Goal: Task Accomplishment & Management: Manage account settings

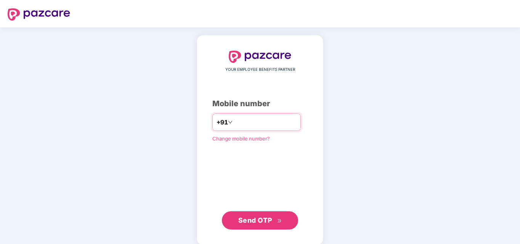
type input "*"
type input "**********"
click at [262, 220] on span "Send OTP" at bounding box center [255, 220] width 34 height 8
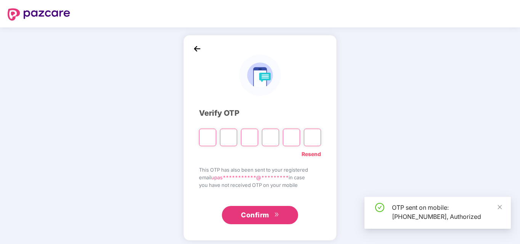
type input "*"
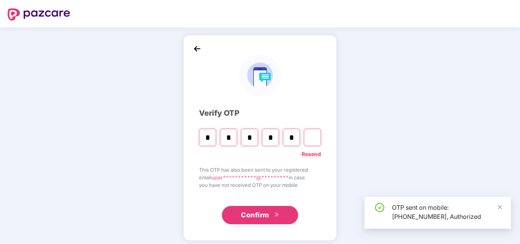
type input "*"
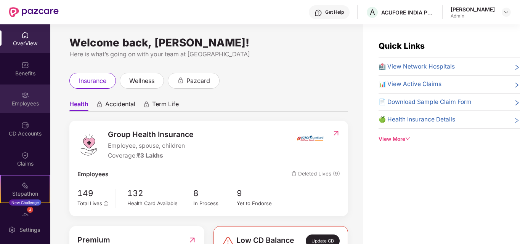
click at [22, 101] on div "Employees" at bounding box center [25, 104] width 50 height 8
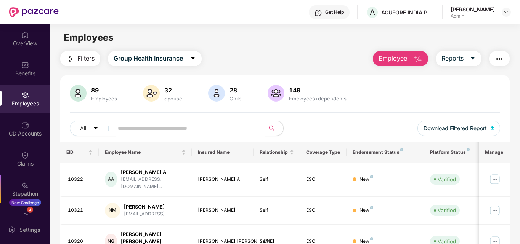
click at [407, 62] on span "Employee" at bounding box center [392, 59] width 29 height 10
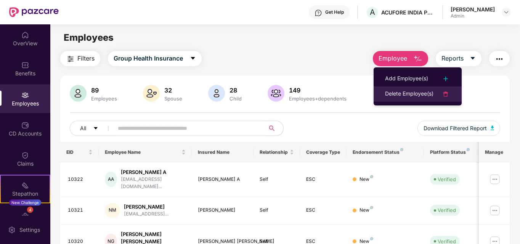
click at [400, 94] on div "Delete Employee(s)" at bounding box center [409, 94] width 48 height 9
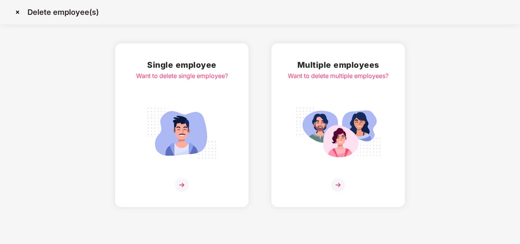
click at [337, 185] on img at bounding box center [338, 185] width 14 height 14
click at [182, 184] on img at bounding box center [182, 185] width 14 height 14
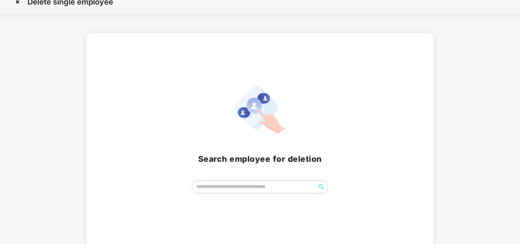
scroll to position [13, 0]
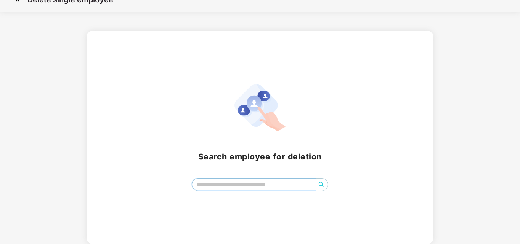
click at [237, 187] on input "search" at bounding box center [254, 184] width 124 height 11
click at [320, 185] on icon "search" at bounding box center [321, 185] width 6 height 6
type input "********"
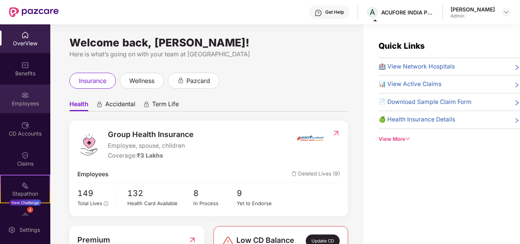
click at [21, 104] on div "Employees" at bounding box center [25, 104] width 50 height 8
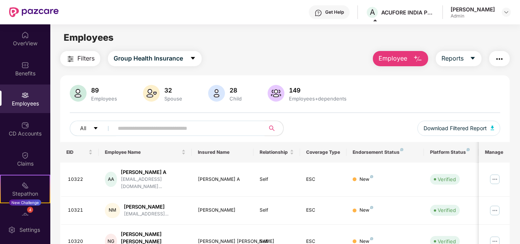
click at [405, 59] on span "Employee" at bounding box center [392, 59] width 29 height 10
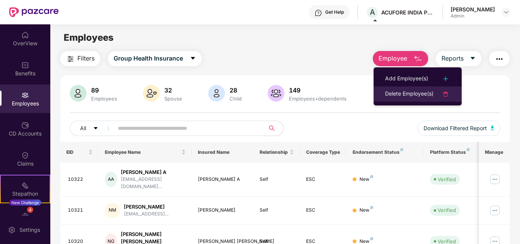
click at [428, 94] on div "Delete Employee(s)" at bounding box center [409, 94] width 48 height 9
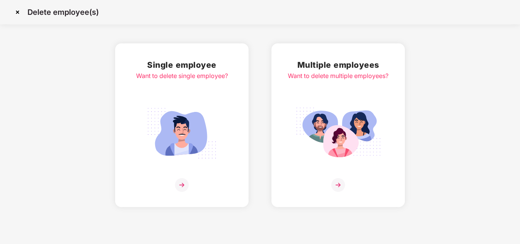
click at [181, 186] on img at bounding box center [182, 185] width 14 height 14
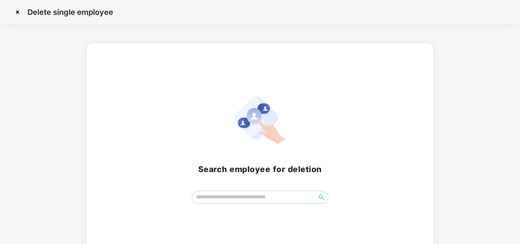
click at [203, 204] on span at bounding box center [260, 197] width 137 height 13
type input "*"
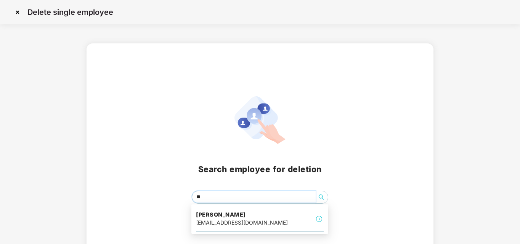
type input "*"
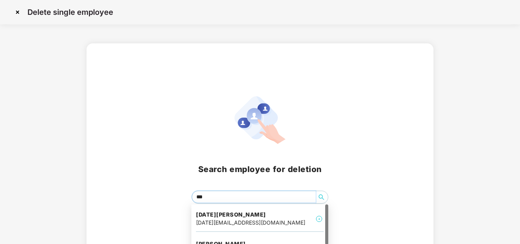
type input "****"
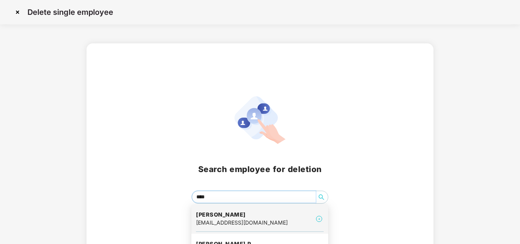
click at [208, 219] on div "[EMAIL_ADDRESS][DOMAIN_NAME]" at bounding box center [242, 223] width 92 height 8
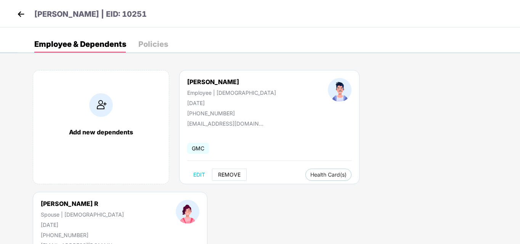
click at [223, 172] on span "REMOVE" at bounding box center [229, 175] width 22 height 6
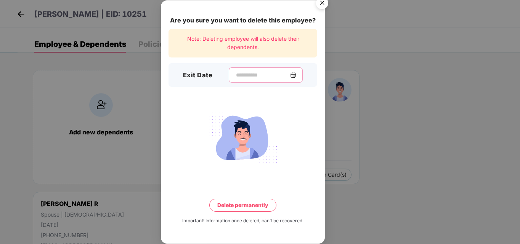
click at [235, 74] on input at bounding box center [262, 75] width 55 height 8
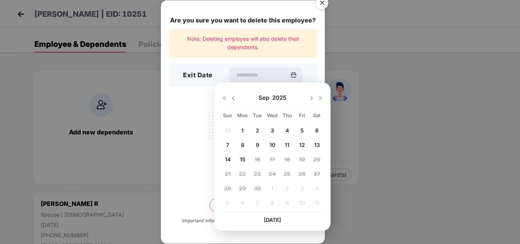
click at [301, 147] on span "12" at bounding box center [302, 145] width 6 height 6
type input "**********"
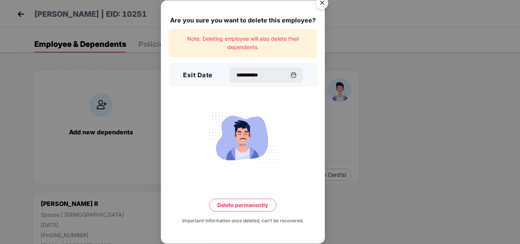
click at [247, 203] on button "Delete permanently" at bounding box center [242, 205] width 67 height 13
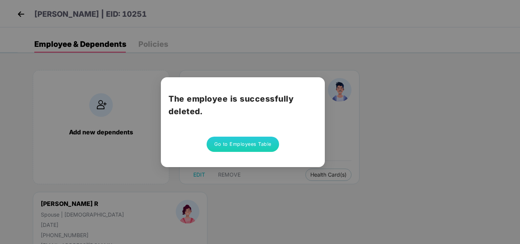
click at [266, 147] on button "Go to Employees Table" at bounding box center [243, 144] width 72 height 15
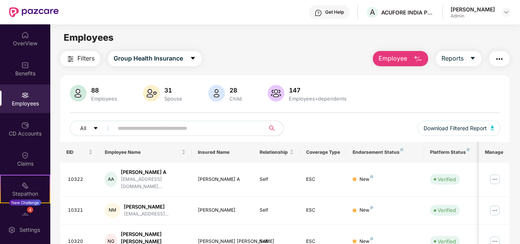
click at [393, 59] on span "Employee" at bounding box center [392, 59] width 29 height 10
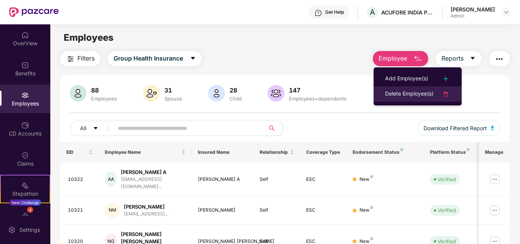
click at [410, 94] on div "Delete Employee(s)" at bounding box center [409, 94] width 48 height 9
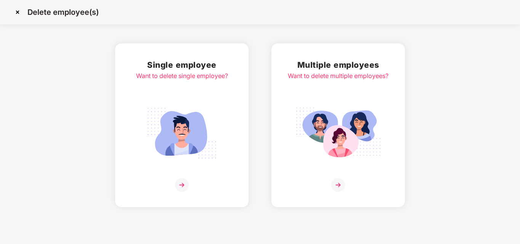
click at [179, 185] on img at bounding box center [182, 185] width 14 height 14
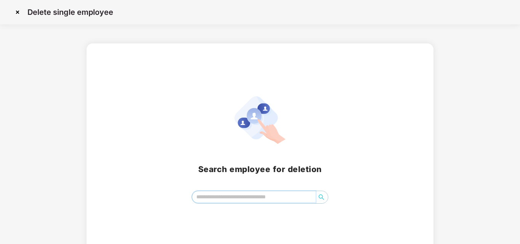
click at [226, 201] on input "search" at bounding box center [254, 196] width 124 height 11
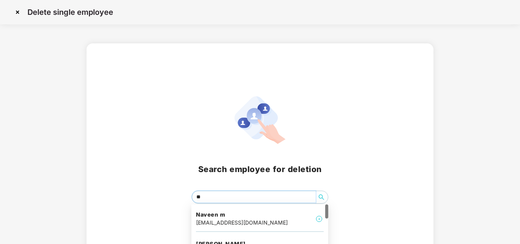
type input "*"
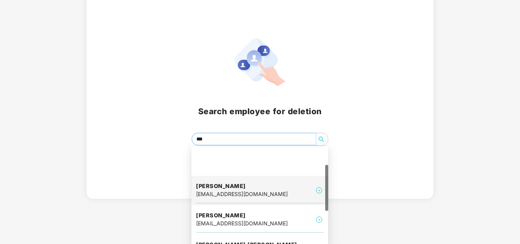
scroll to position [108, 0]
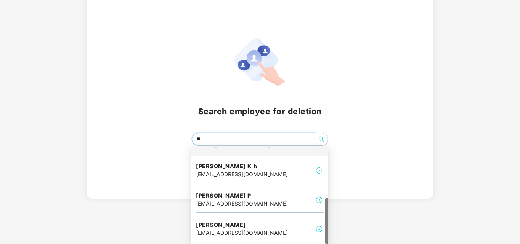
type input "*"
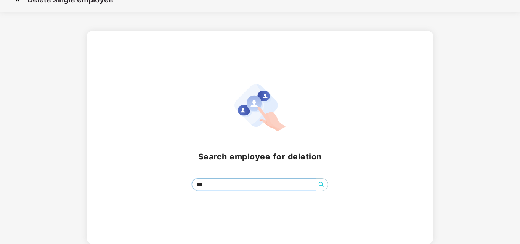
scroll to position [13, 0]
type input "*"
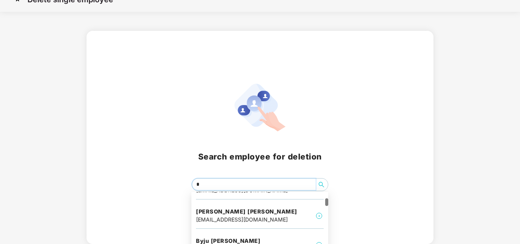
scroll to position [58, 0]
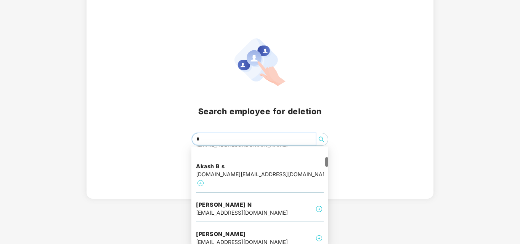
type input "**"
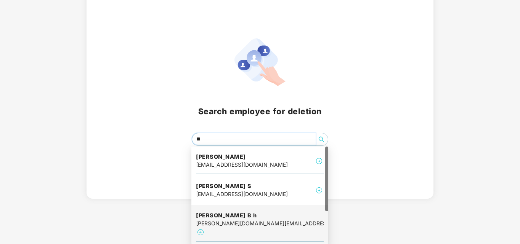
click at [223, 223] on div "siddesh.bh@outlook.com" at bounding box center [260, 223] width 128 height 8
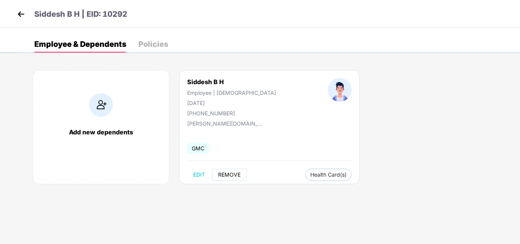
click at [228, 175] on span "REMOVE" at bounding box center [229, 175] width 22 height 6
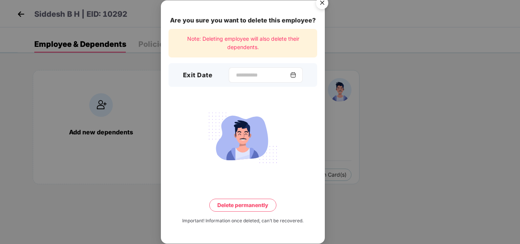
click at [296, 73] on img at bounding box center [293, 75] width 6 height 6
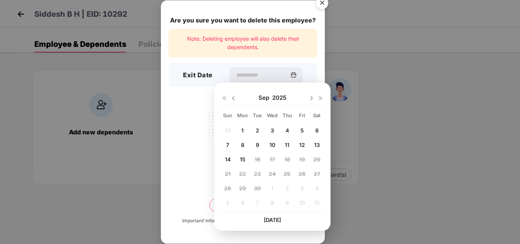
click at [302, 147] on span "12" at bounding box center [302, 145] width 6 height 6
type input "**********"
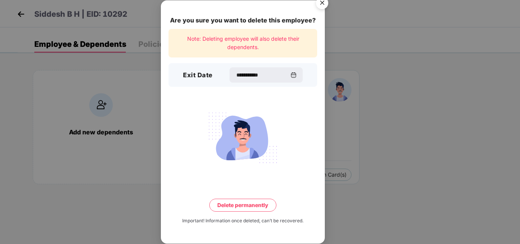
click at [242, 204] on button "Delete permanently" at bounding box center [242, 205] width 67 height 13
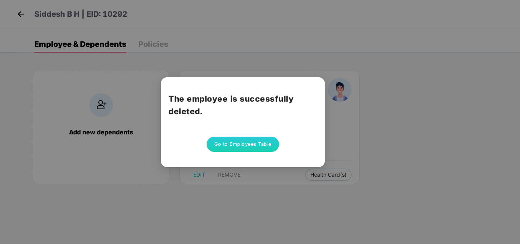
click at [233, 144] on button "Go to Employees Table" at bounding box center [243, 144] width 72 height 15
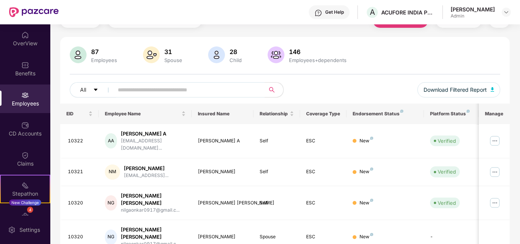
scroll to position [38, 0]
click at [275, 53] on img at bounding box center [275, 55] width 17 height 17
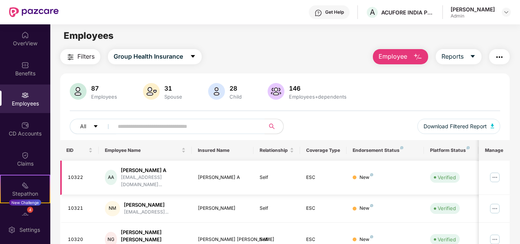
scroll to position [0, 0]
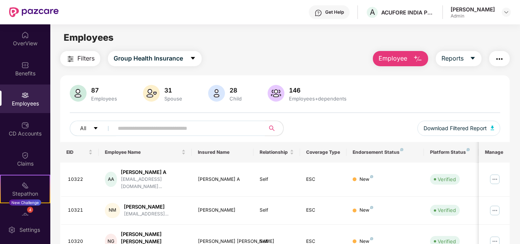
click at [178, 128] on input "text" at bounding box center [186, 128] width 137 height 11
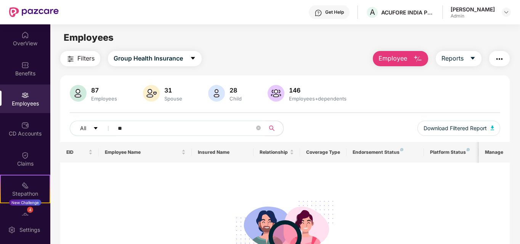
type input "*"
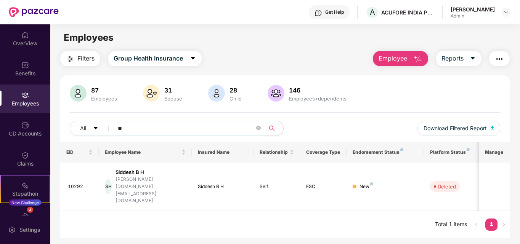
type input "*"
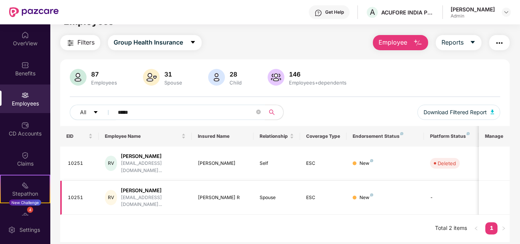
scroll to position [24, 0]
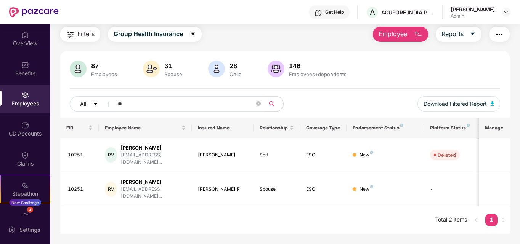
type input "*"
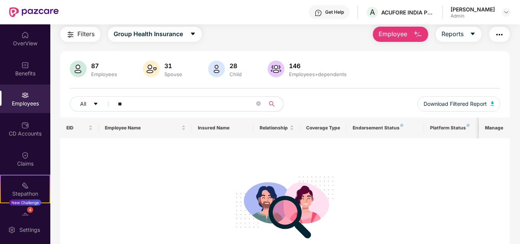
type input "*"
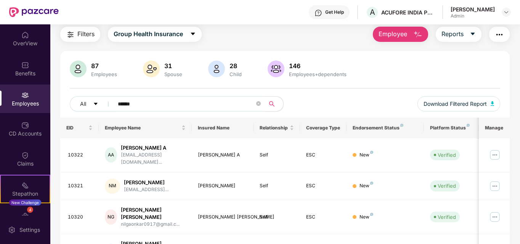
type input "*******"
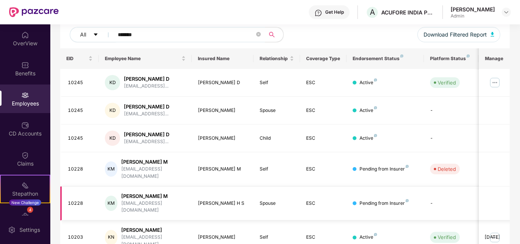
scroll to position [0, 0]
